Goal: Transaction & Acquisition: Purchase product/service

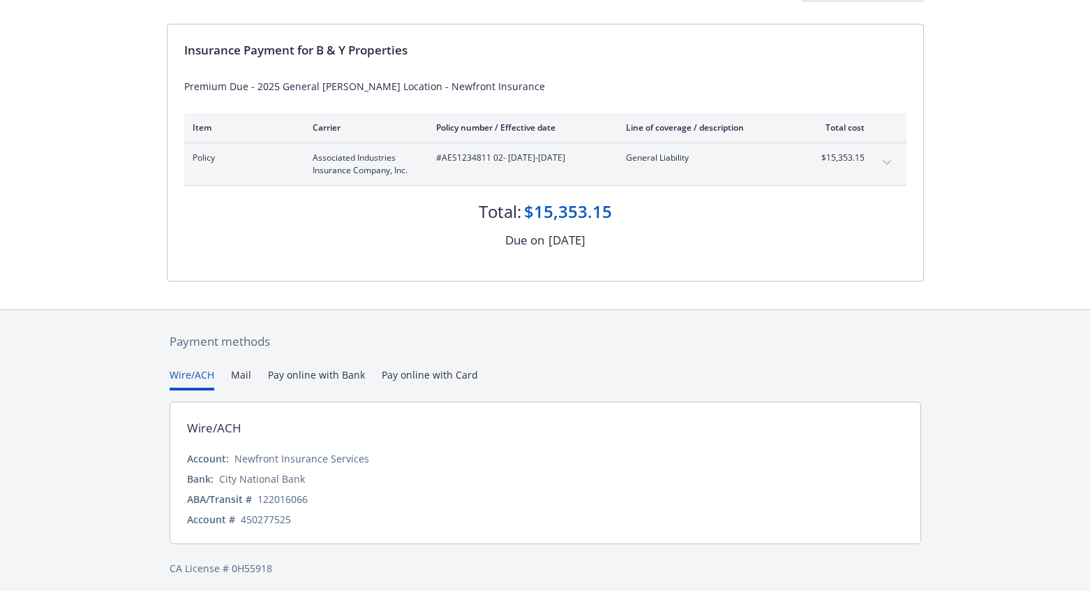
scroll to position [128, 0]
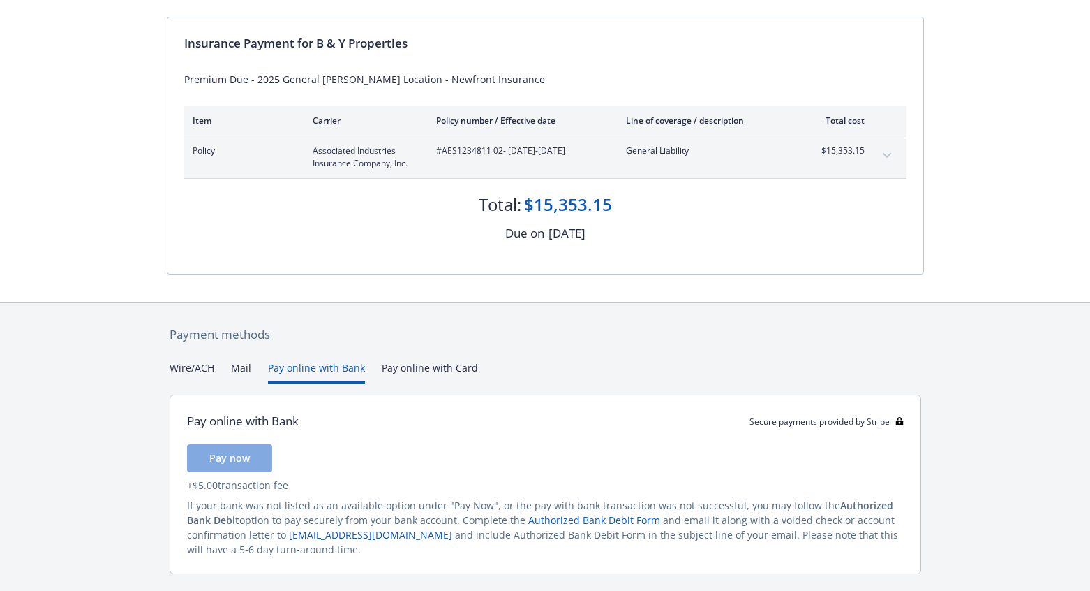
click at [305, 368] on button "Pay online with Bank" at bounding box center [316, 371] width 97 height 23
click at [245, 452] on span "Pay now" at bounding box center [229, 457] width 40 height 13
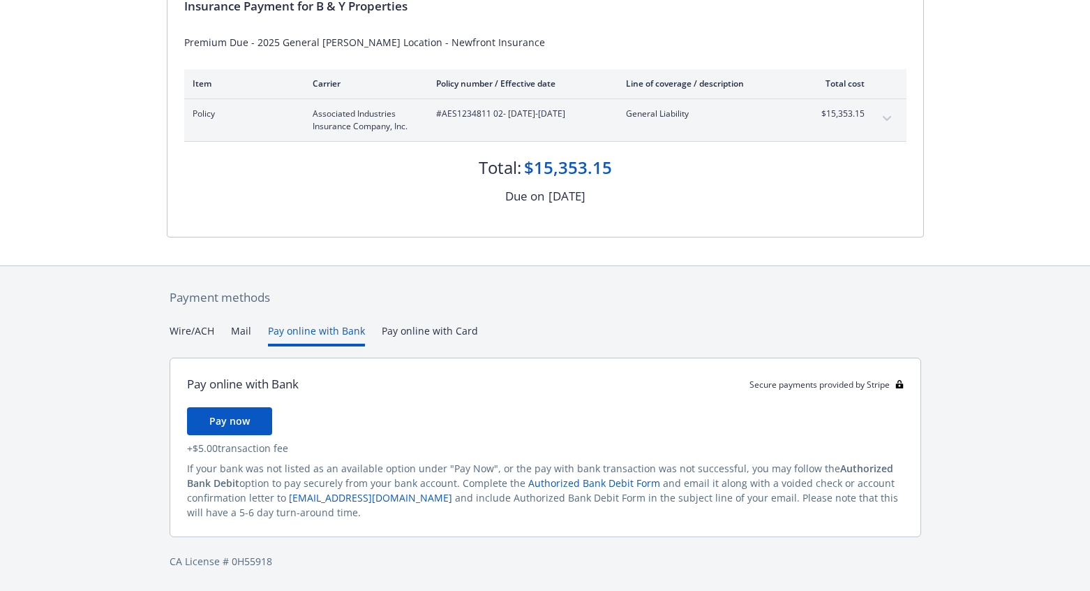
click at [181, 332] on div "Payment methods Wire/ACH Mail Pay online with Bank Pay online with Card Pay onl…" at bounding box center [545, 428] width 757 height 325
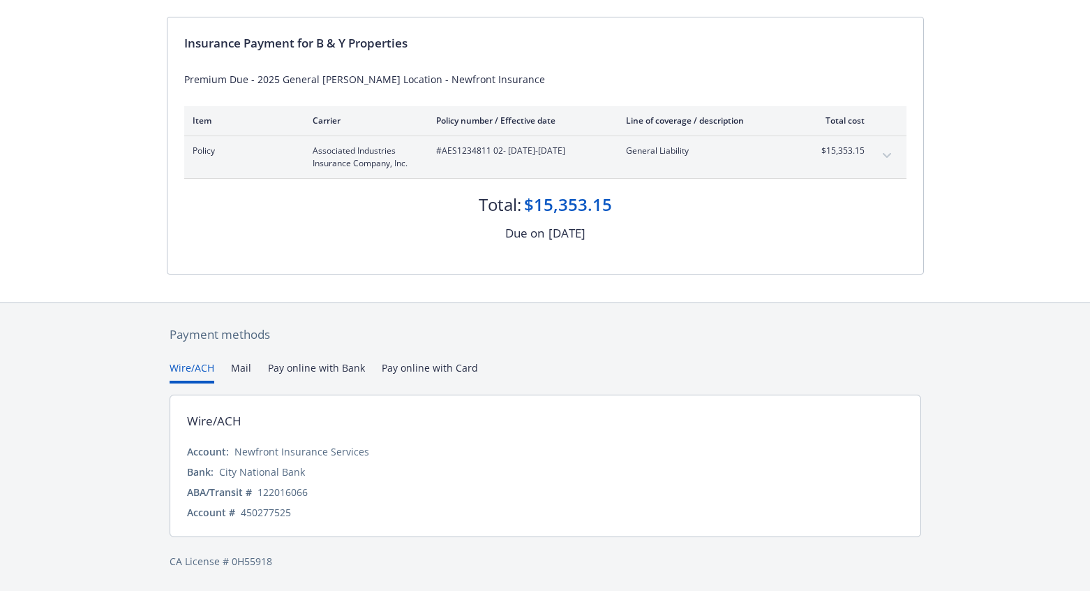
click at [331, 369] on button "Pay online with Bank" at bounding box center [316, 371] width 97 height 23
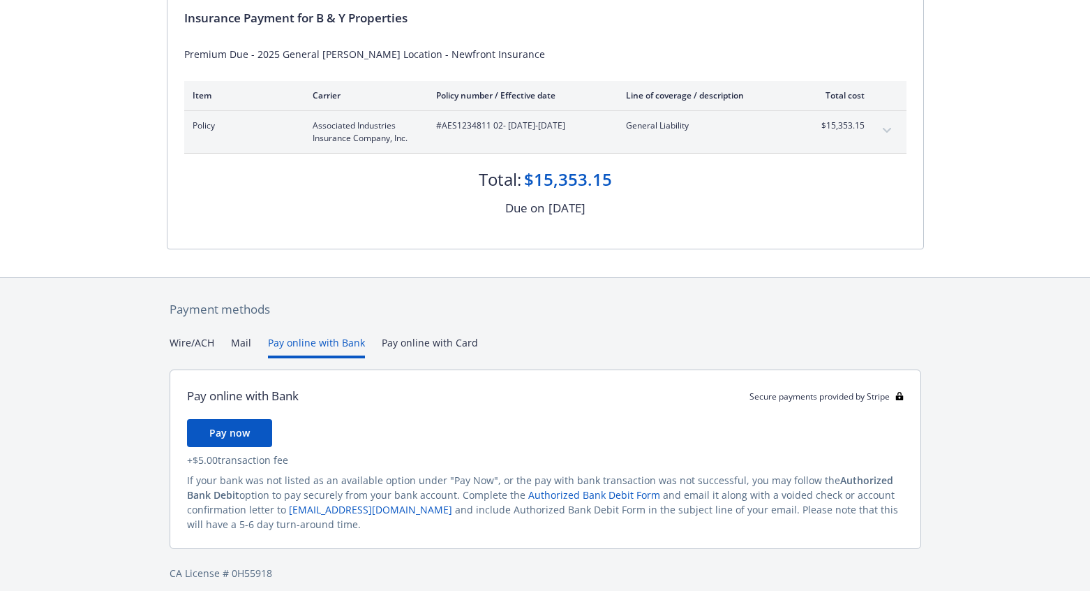
scroll to position [165, 0]
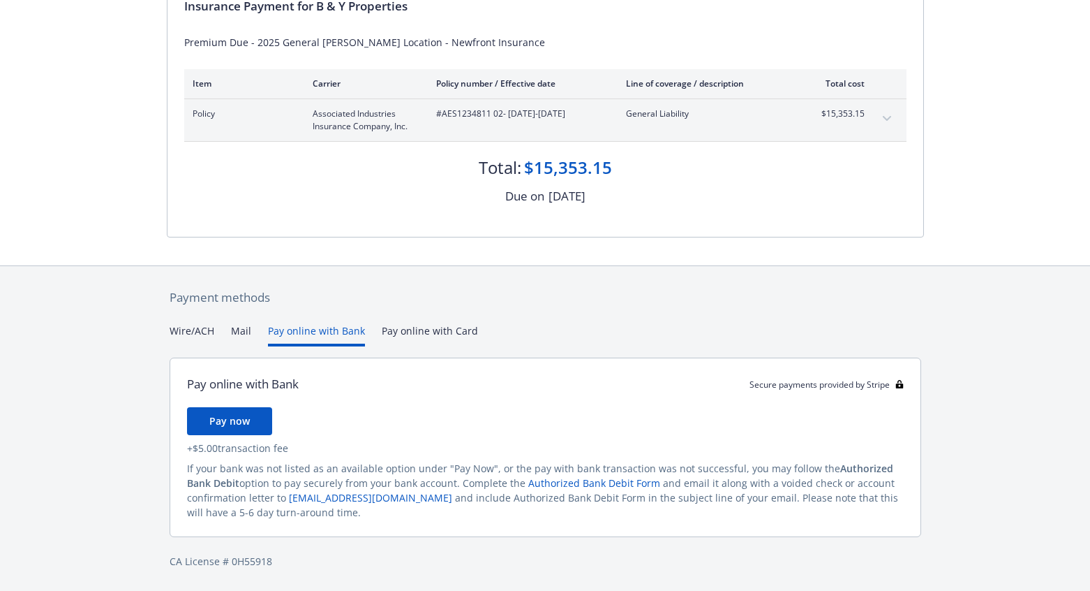
click at [237, 329] on button "Mail" at bounding box center [241, 334] width 20 height 23
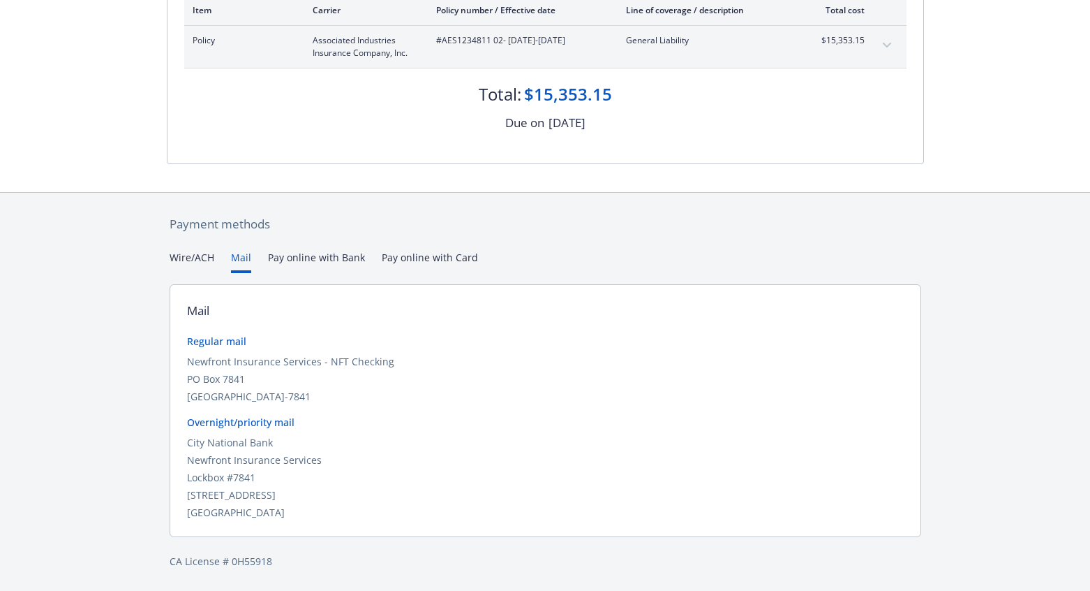
scroll to position [101, 0]
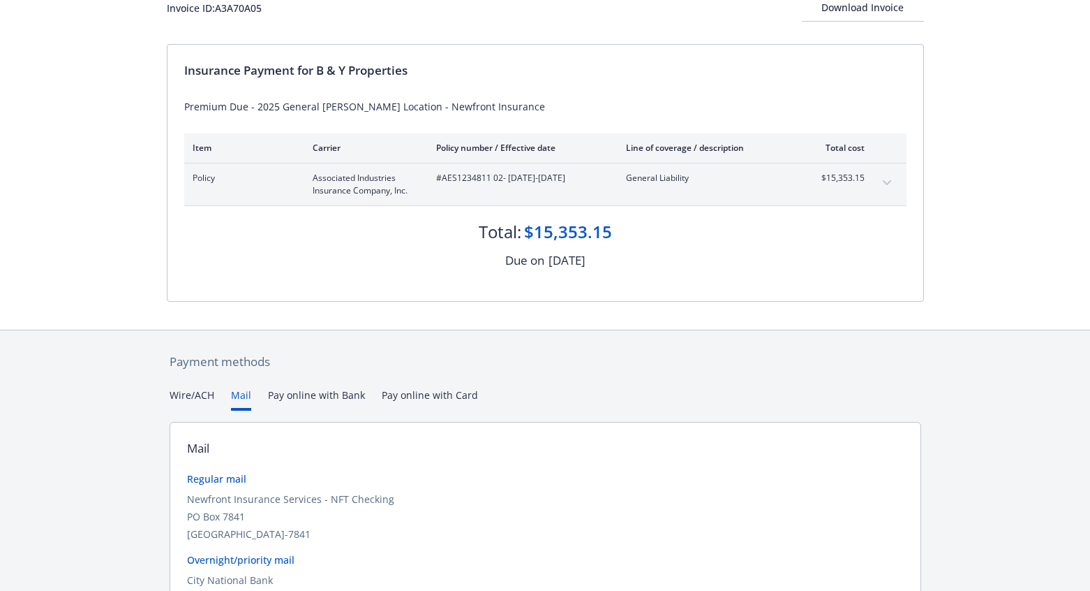
click at [420, 258] on div "Secure payments provided by Stripe Invoice ID: A3A70A05 Download Invoice Insura…" at bounding box center [545, 313] width 1090 height 829
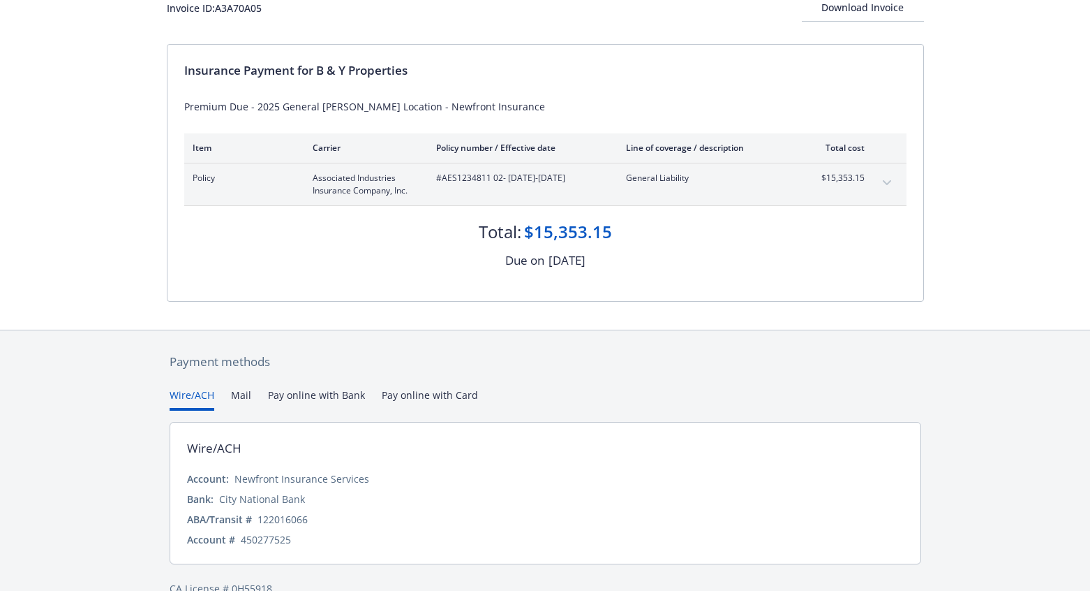
click at [198, 392] on button "Wire/ACH" at bounding box center [192, 398] width 45 height 23
